Goal: Transaction & Acquisition: Subscribe to service/newsletter

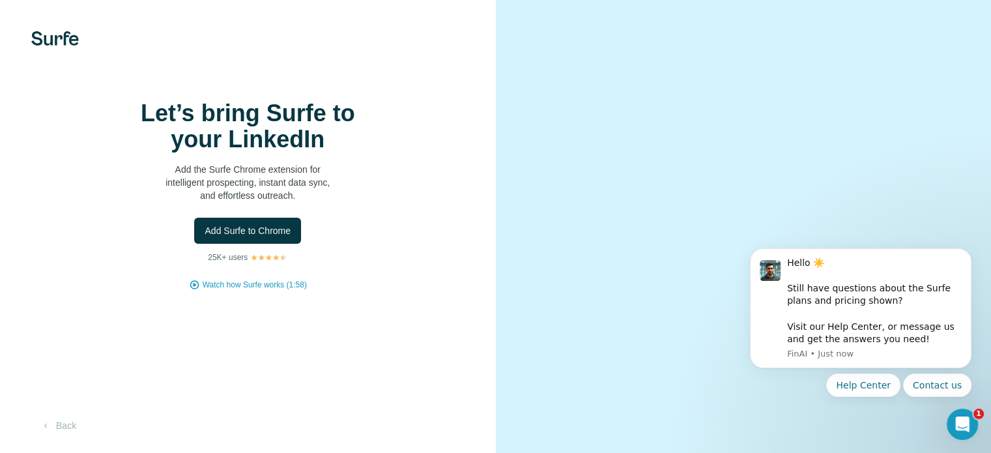
scroll to position [81, 0]
click at [265, 218] on button "Add Surfe to Chrome" at bounding box center [247, 231] width 107 height 26
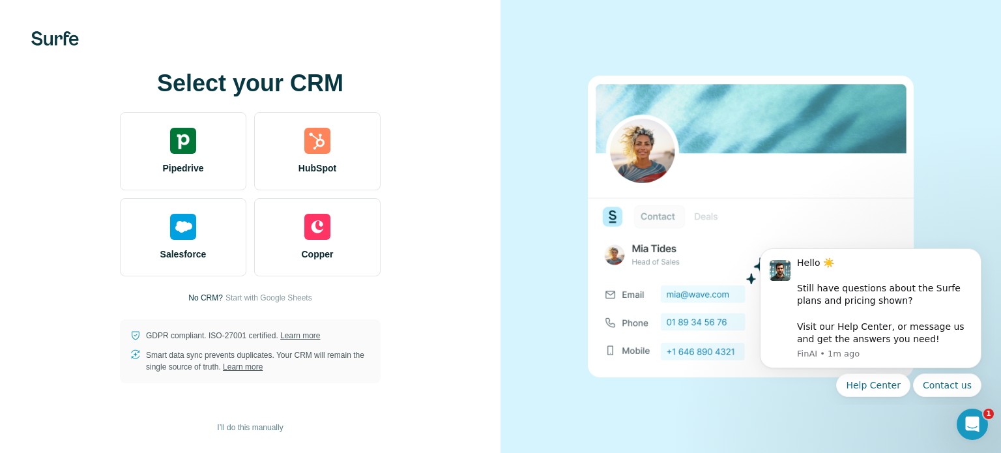
click at [615, 244] on img at bounding box center [751, 227] width 326 height 302
click at [285, 300] on span "Start with Google Sheets" at bounding box center [269, 298] width 87 height 12
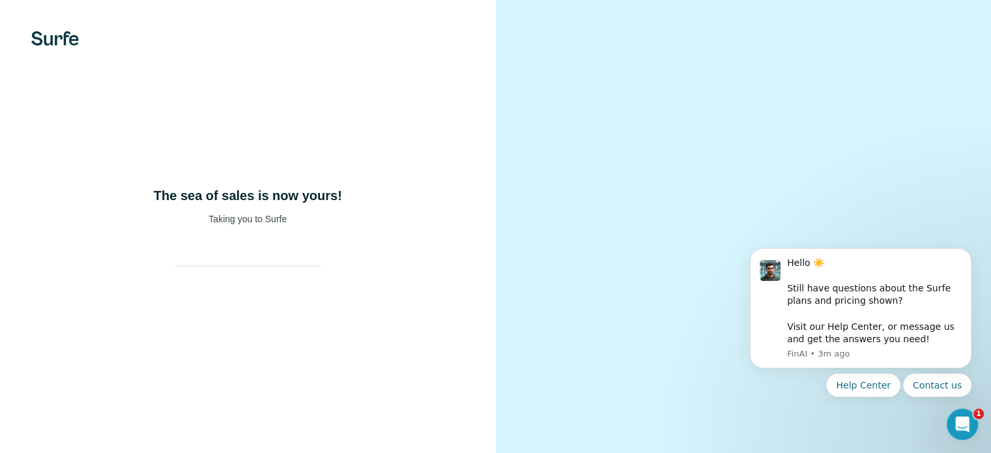
click at [636, 173] on video at bounding box center [744, 226] width 423 height 211
